Goal: Information Seeking & Learning: Find specific fact

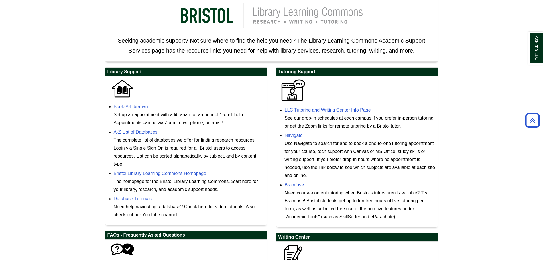
scroll to position [116, 0]
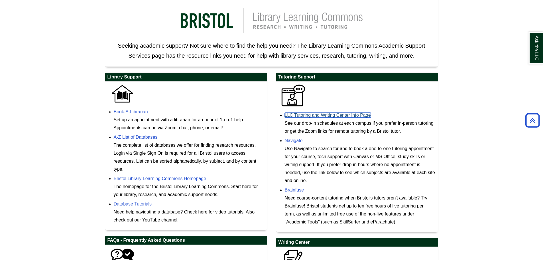
click at [316, 117] on link "LLC Tutoring and Writing Center Info Page" at bounding box center [328, 115] width 86 height 5
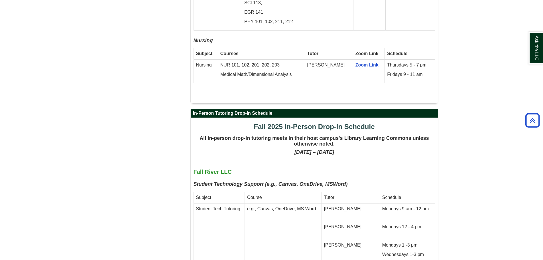
scroll to position [1283, 0]
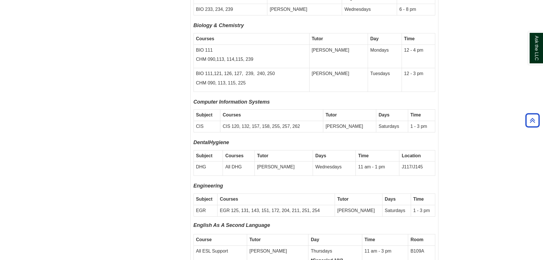
scroll to position [1787, 0]
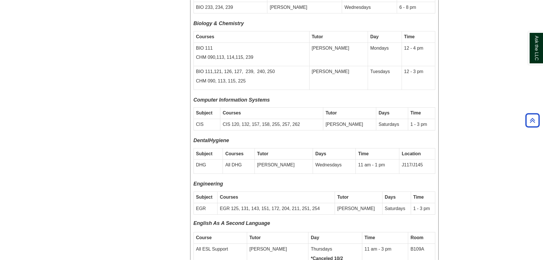
click at [245, 119] on td "CIS 120, 132, 157, 158, 255, 257, 262" at bounding box center [271, 124] width 103 height 11
click at [250, 119] on td "CIS 120, 132, 157, 158, 255, 257, 262" at bounding box center [271, 124] width 103 height 11
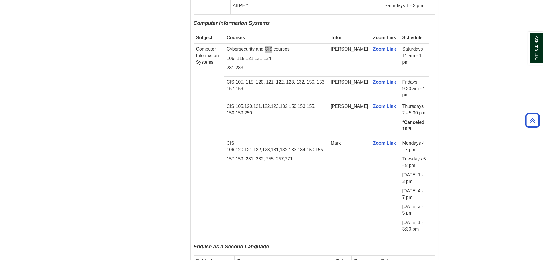
scroll to position [762, 0]
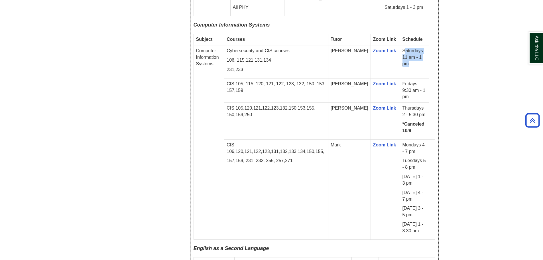
drag, startPoint x: 417, startPoint y: 52, endPoint x: 397, endPoint y: 45, distance: 20.8
click at [400, 45] on td "Saturdays 11 am - 1 pm" at bounding box center [414, 61] width 29 height 33
drag, startPoint x: 396, startPoint y: 44, endPoint x: 416, endPoint y: 51, distance: 21.7
click at [416, 51] on td "Saturdays 11 am - 1 pm" at bounding box center [414, 61] width 29 height 33
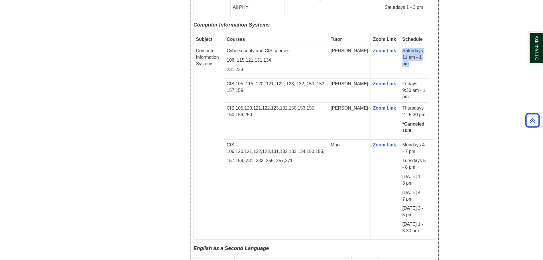
click at [416, 51] on td "Saturdays 11 am - 1 pm" at bounding box center [414, 61] width 29 height 33
